Goal: Check status

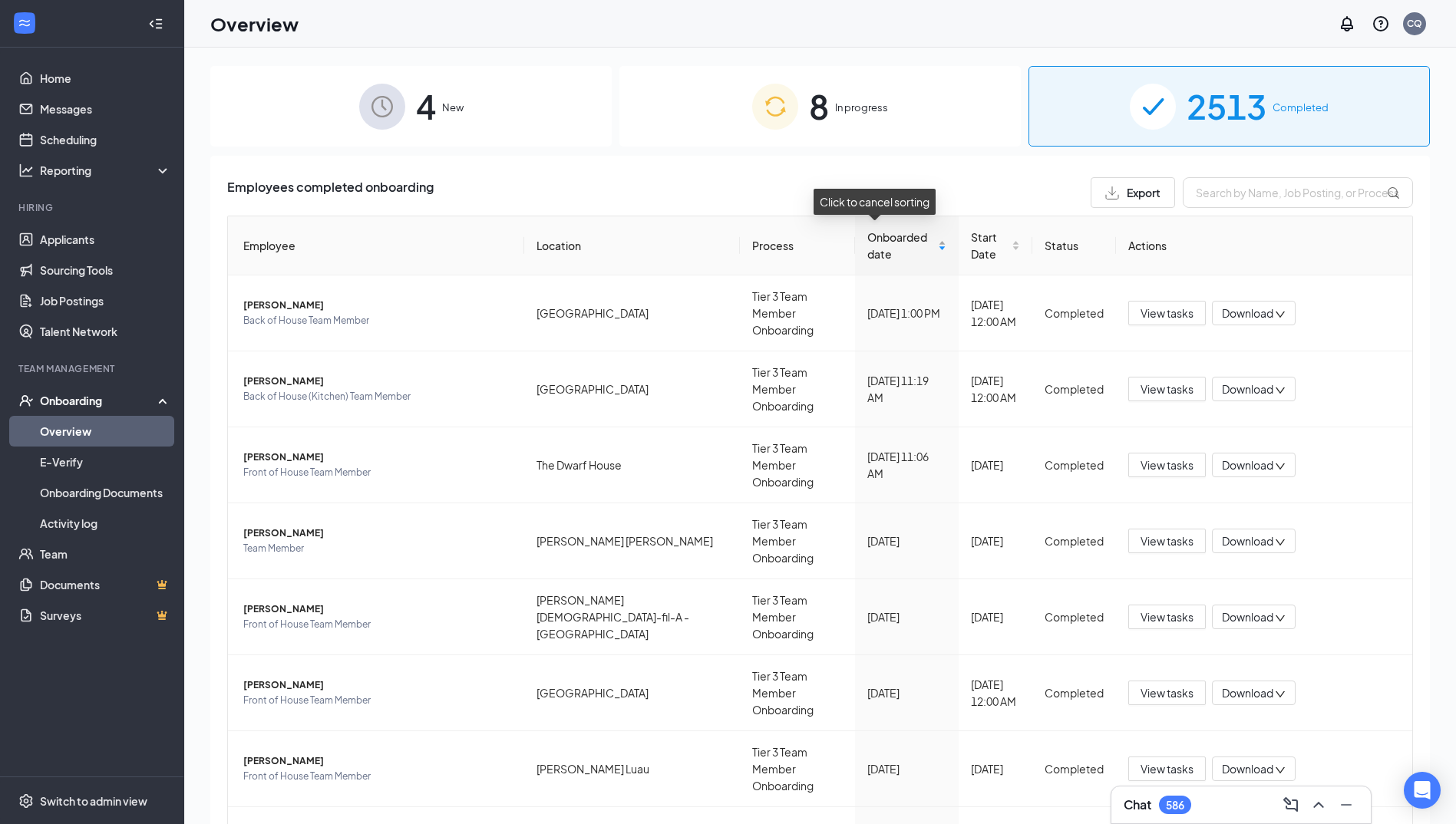
click at [868, 236] on span "Onboarded date" at bounding box center [900, 246] width 67 height 34
click at [860, 101] on span "In progress" at bounding box center [861, 107] width 53 height 15
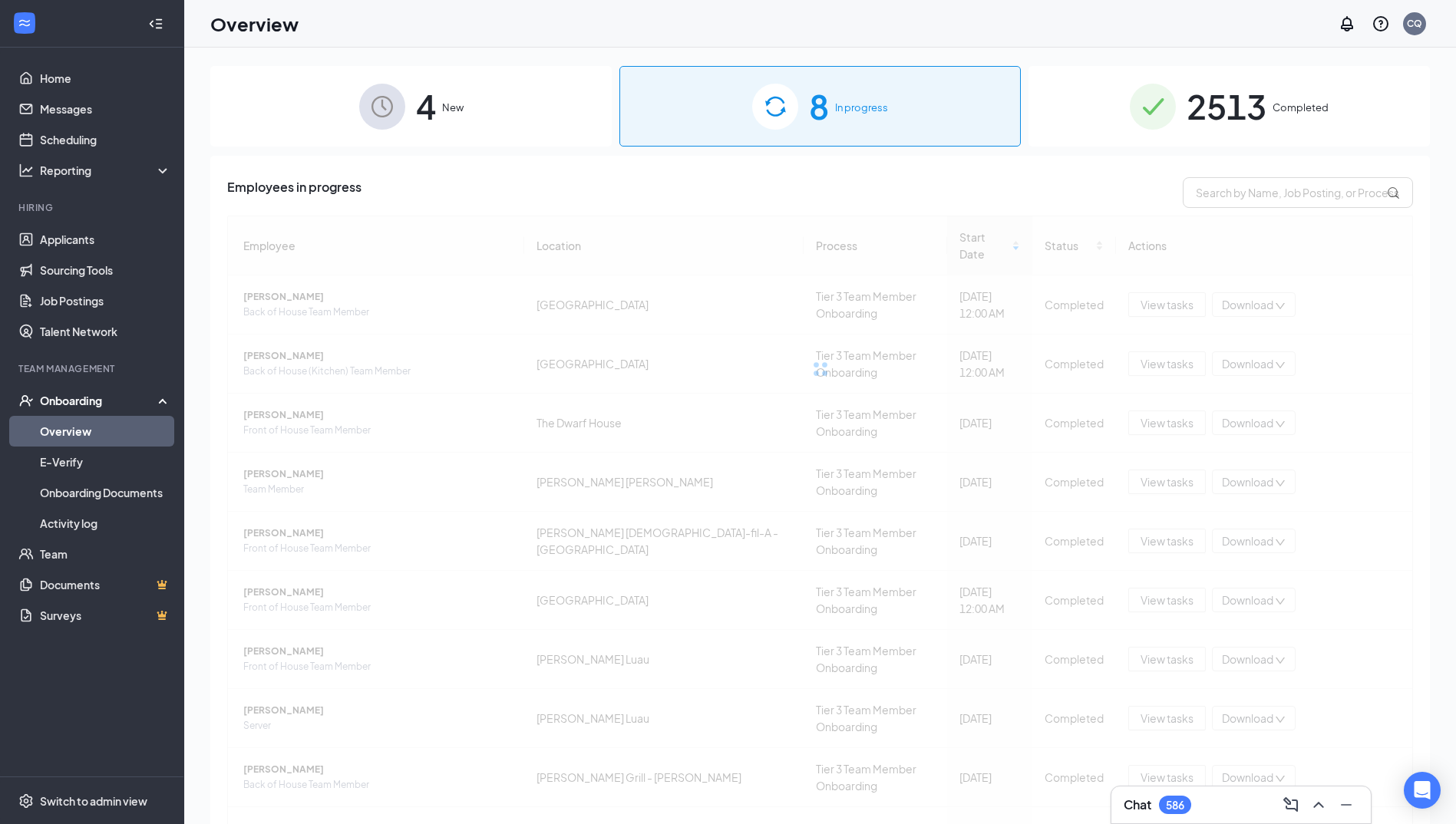
click at [1130, 122] on img at bounding box center [1153, 106] width 46 height 46
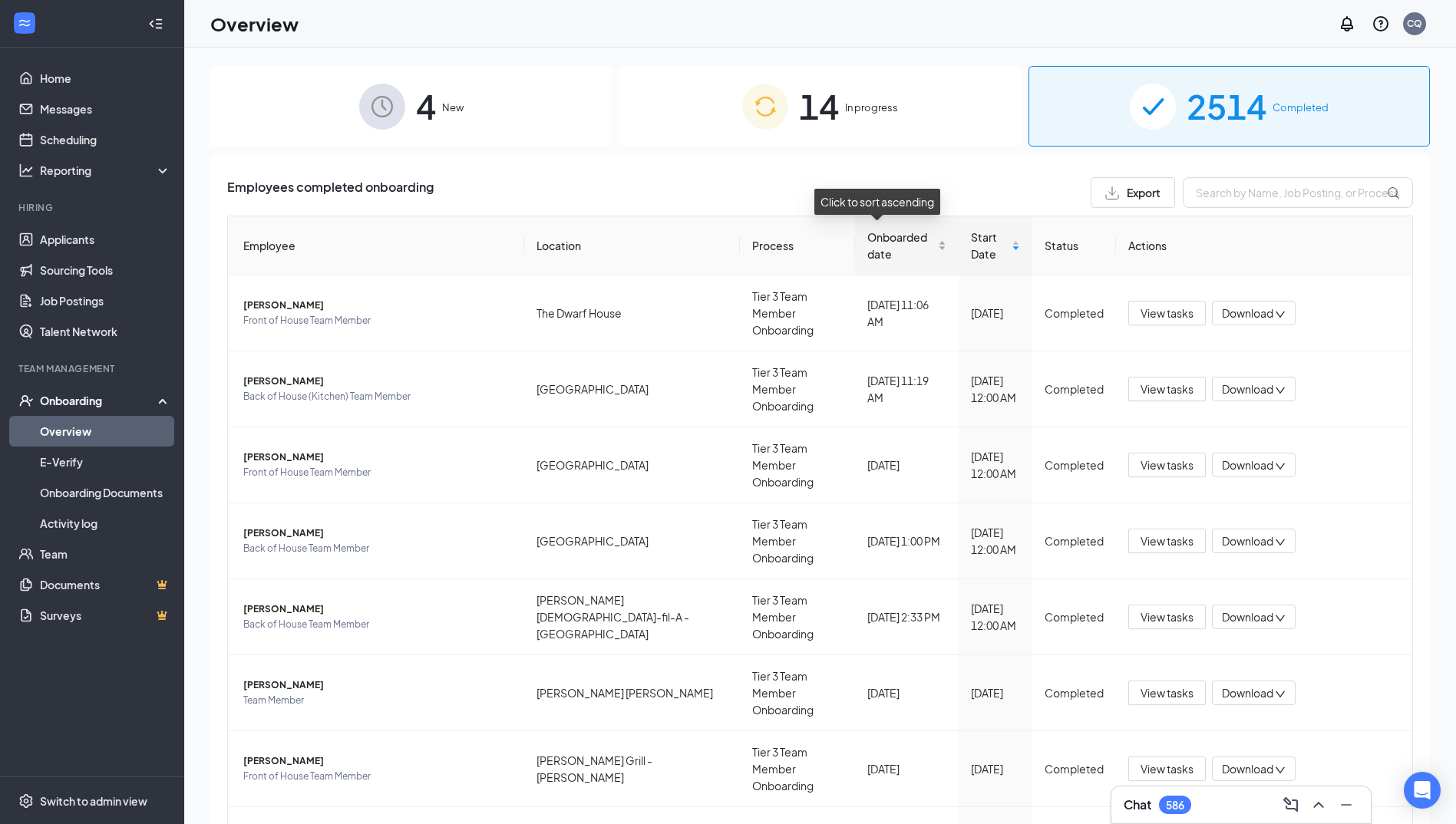
click at [867, 247] on span "Onboarded date" at bounding box center [900, 246] width 67 height 34
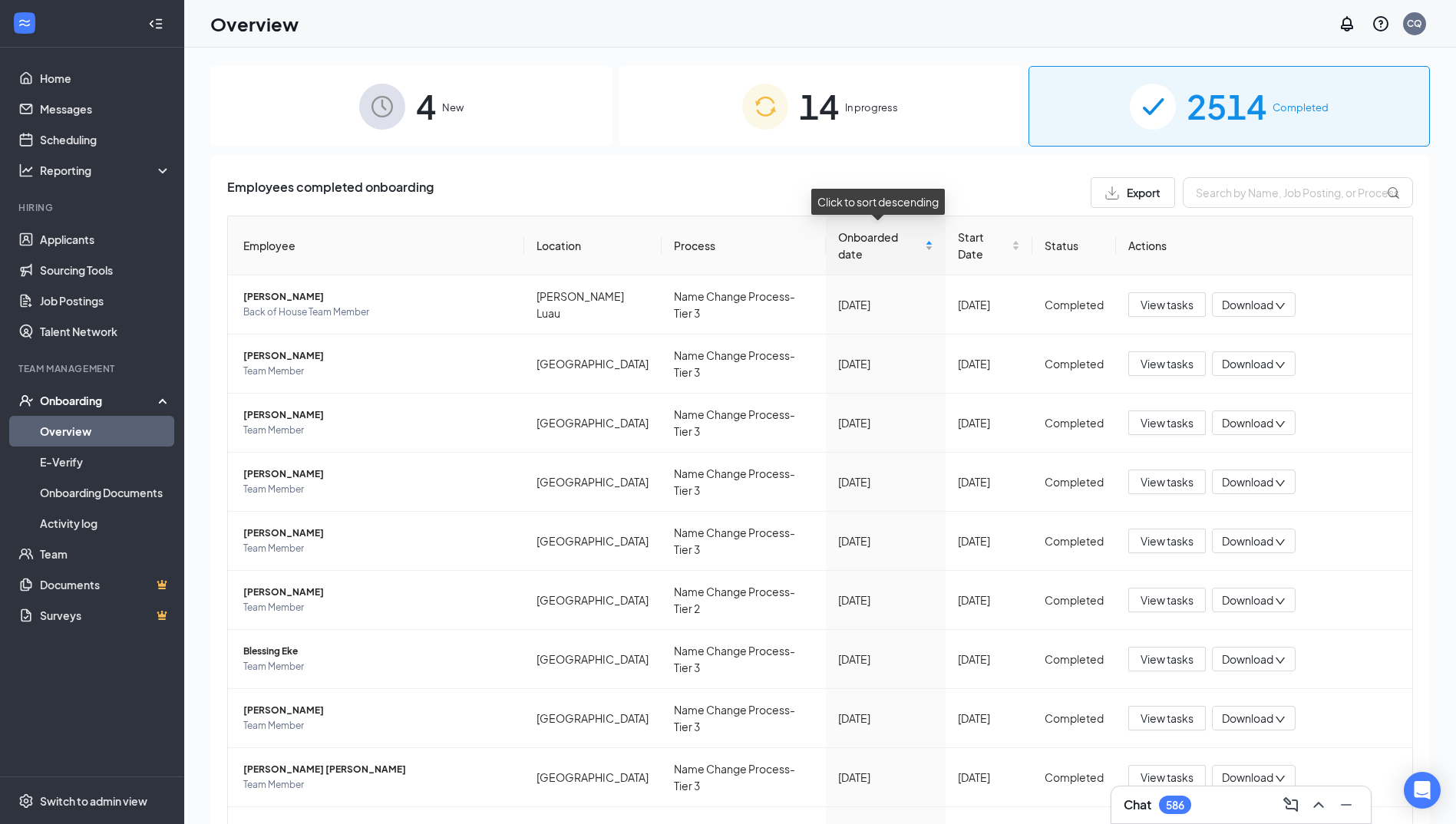
click at [857, 247] on span "Onboarded date" at bounding box center [881, 246] width 84 height 34
